Goal: Task Accomplishment & Management: Complete application form

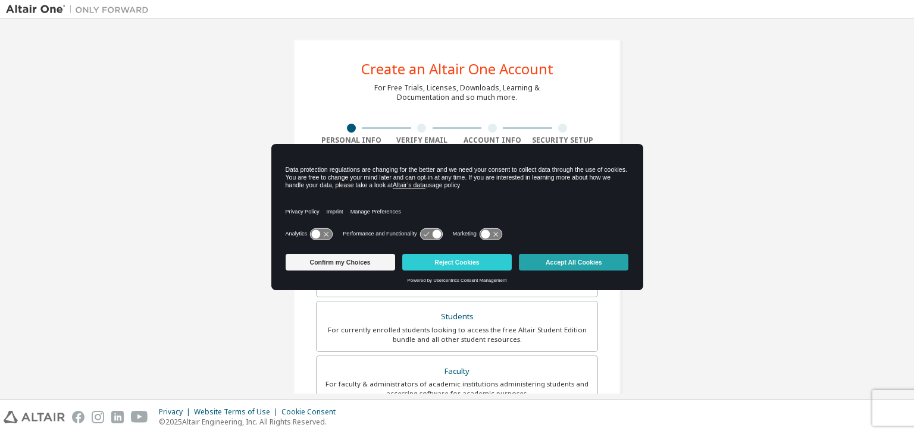
click at [586, 262] on button "Accept All Cookies" at bounding box center [573, 262] width 109 height 17
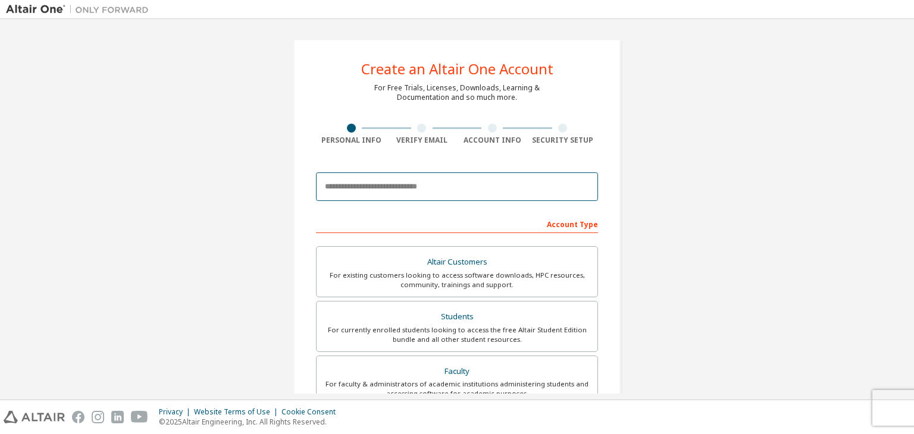
click at [356, 180] on input "email" at bounding box center [457, 186] width 282 height 29
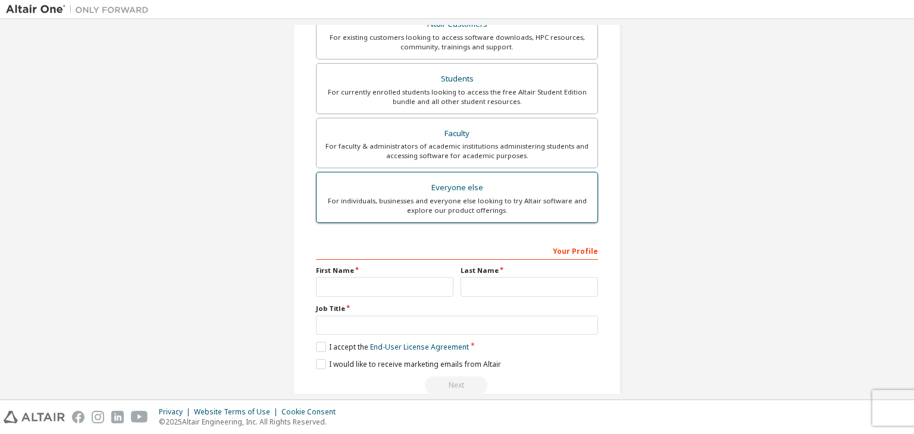
scroll to position [259, 0]
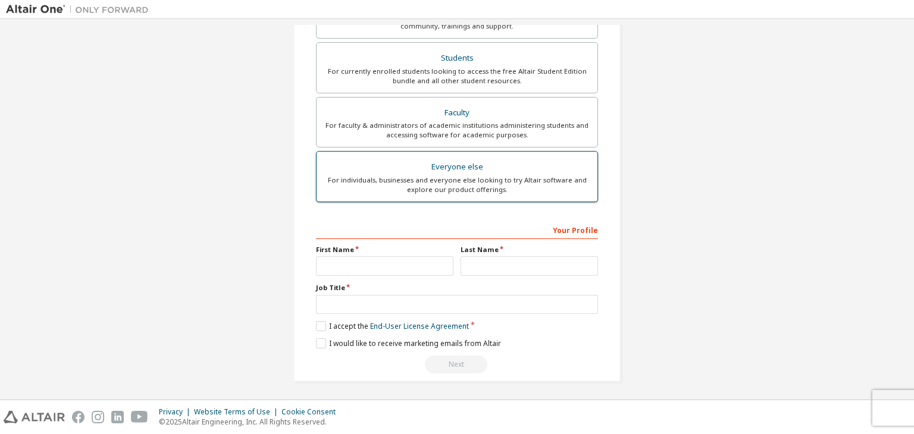
type input "**********"
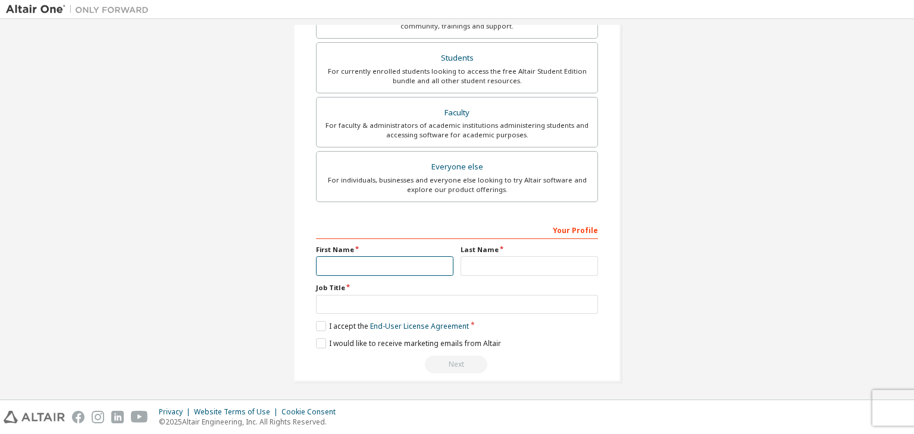
click at [360, 271] on input "text" at bounding box center [384, 266] width 137 height 20
type input "**********"
click at [465, 267] on input "text" at bounding box center [528, 266] width 137 height 20
type input "*"
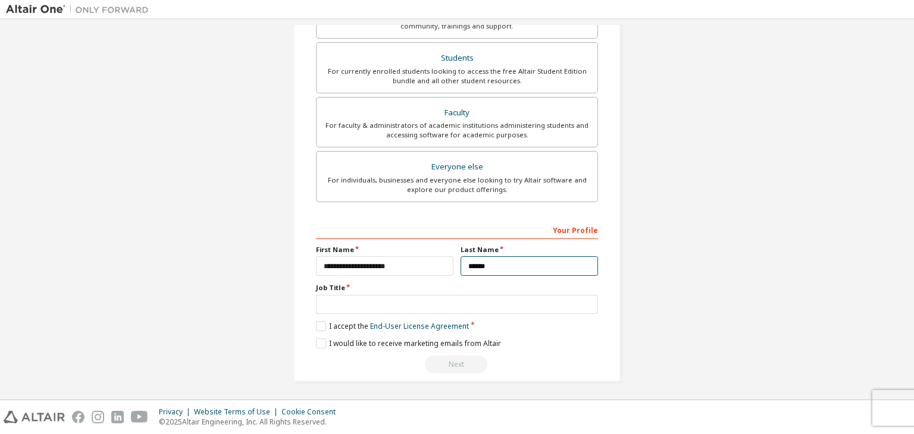
type input "******"
click at [356, 302] on input "text" at bounding box center [457, 305] width 282 height 20
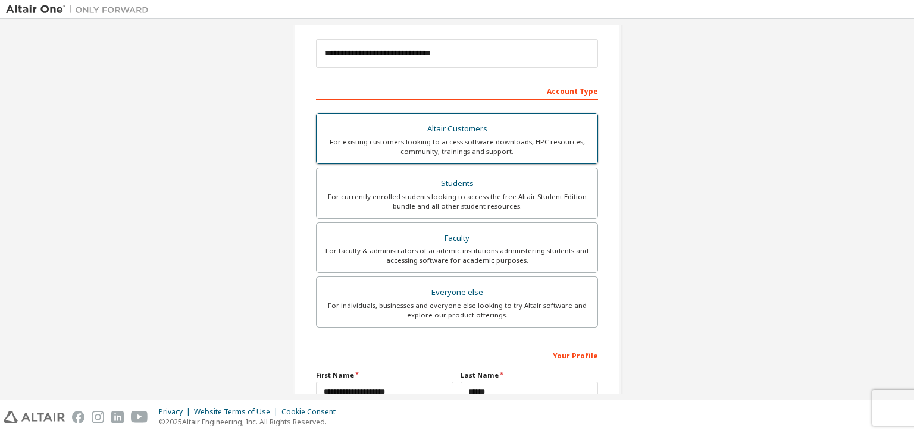
scroll to position [80, 0]
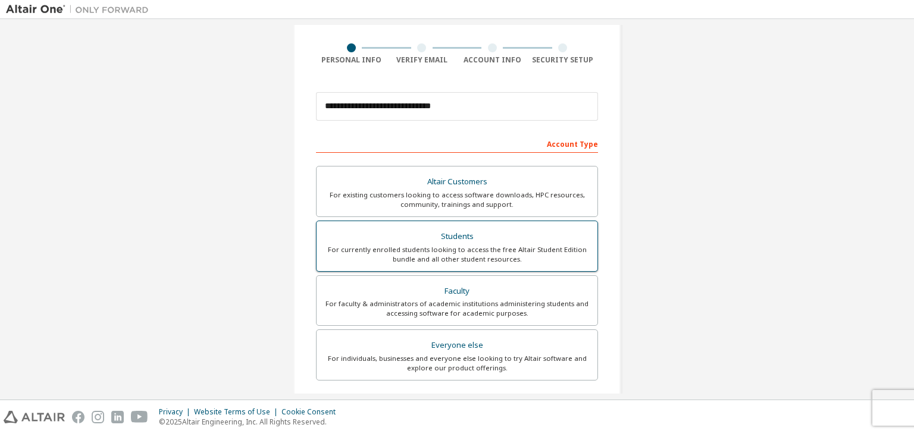
type input "*******"
click at [497, 230] on div "Students" at bounding box center [457, 236] width 266 height 17
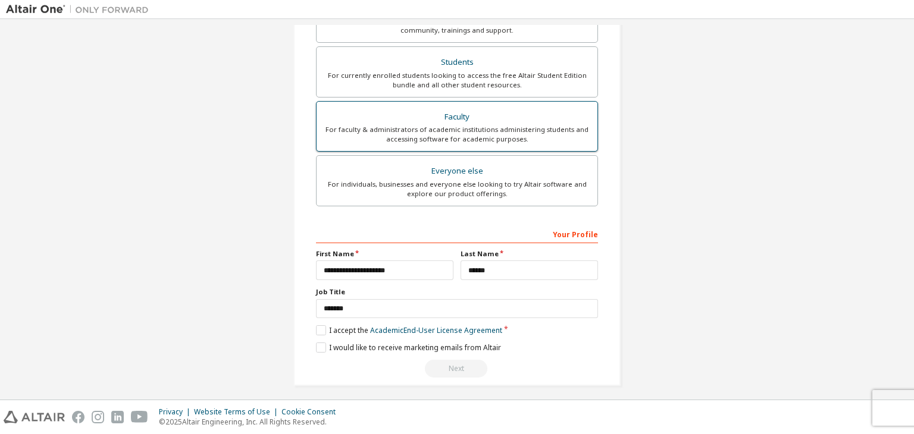
scroll to position [259, 0]
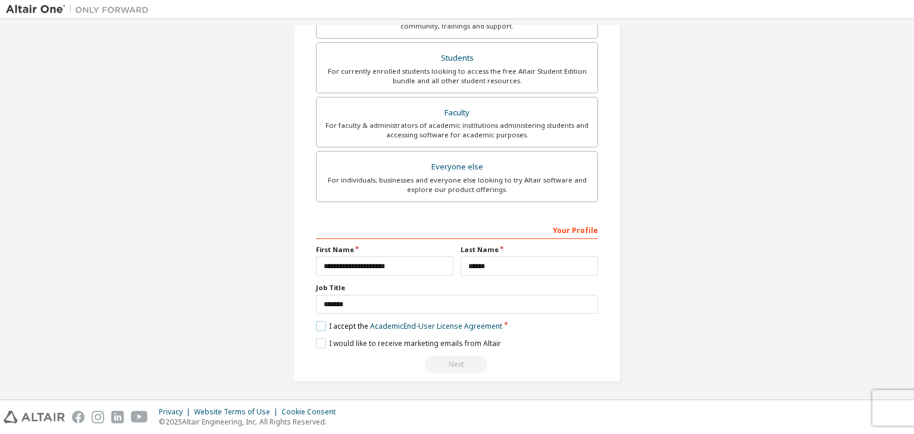
click at [319, 325] on label "I accept the Academic End-User License Agreement" at bounding box center [409, 326] width 186 height 10
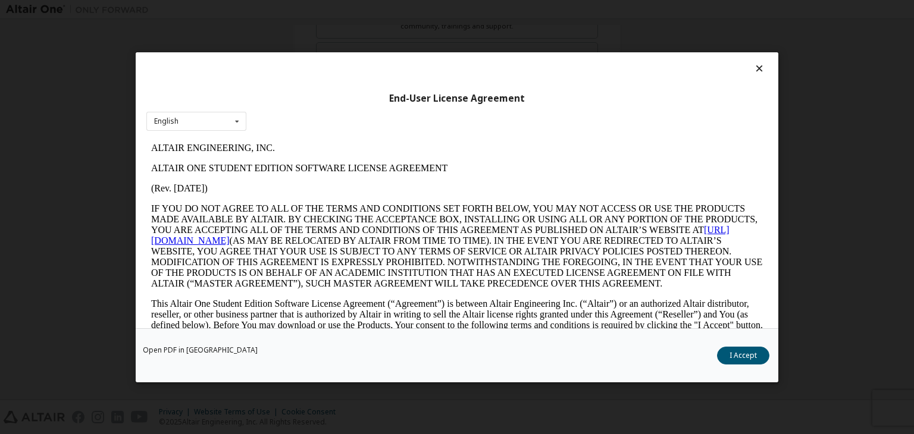
scroll to position [0, 0]
click at [741, 355] on button "I Accept" at bounding box center [743, 356] width 52 height 18
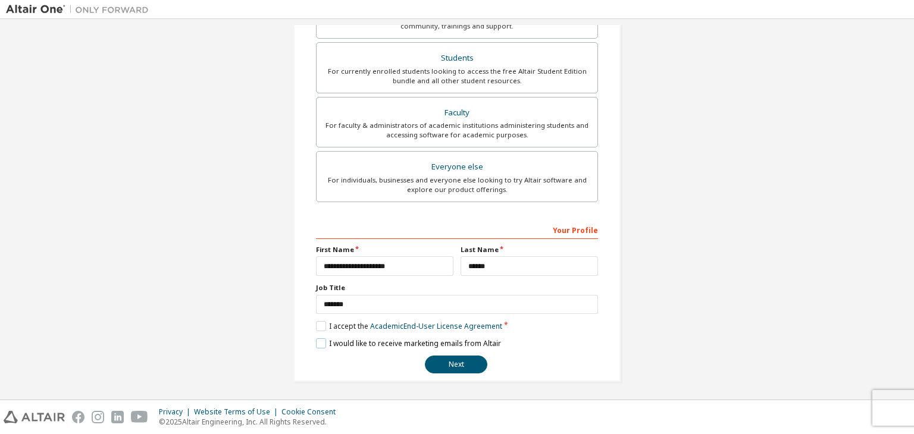
click at [316, 339] on label "I would like to receive marketing emails from Altair" at bounding box center [408, 343] width 185 height 10
click at [425, 357] on button "Next" at bounding box center [456, 365] width 62 height 18
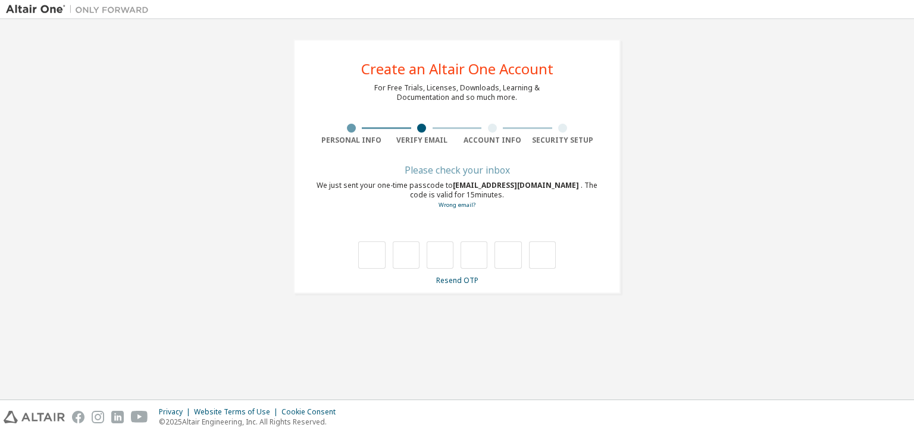
type input "*"
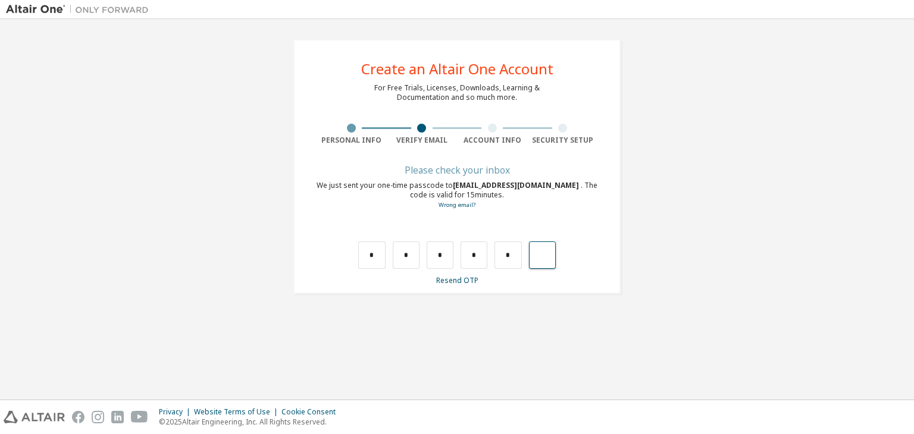
type input "*"
